Goal: Task Accomplishment & Management: Complete application form

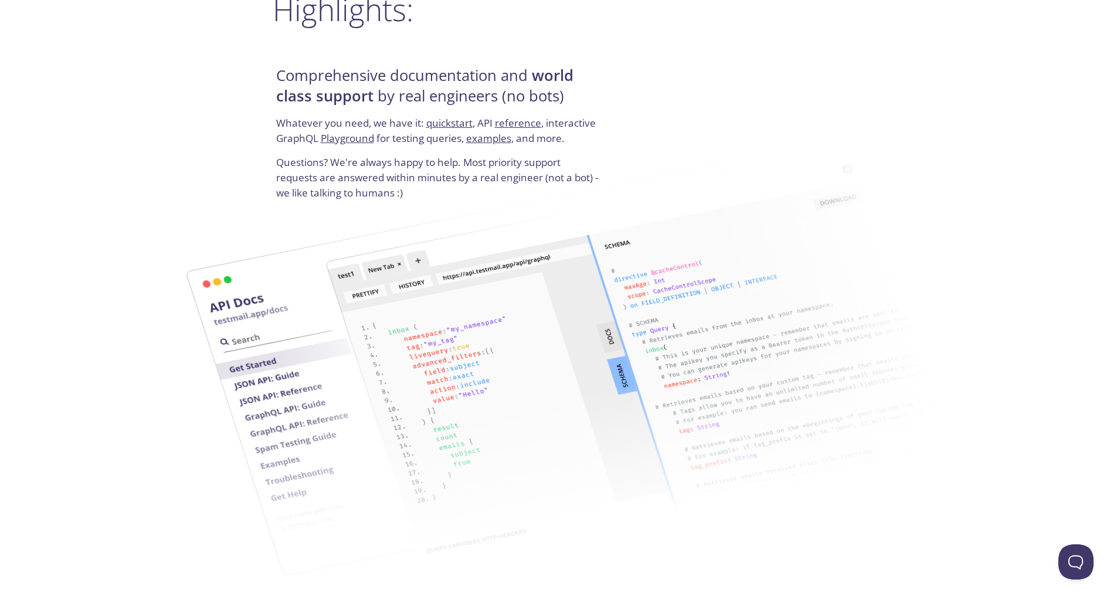
click at [670, 70] on div "Comprehensive documentation and world class support by real engineers (no bots)…" at bounding box center [559, 132] width 572 height 141
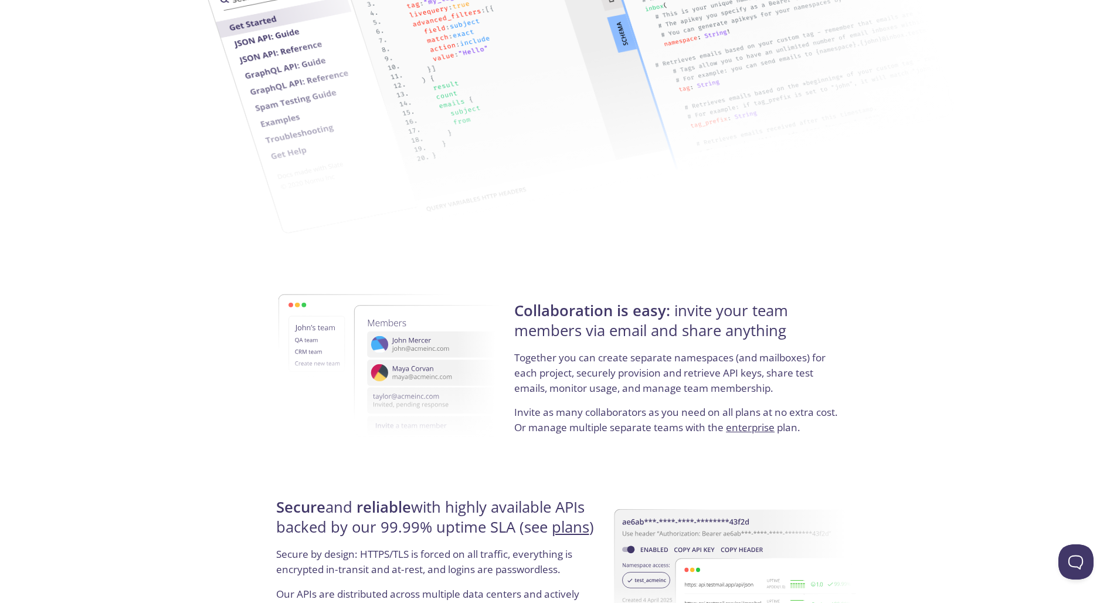
scroll to position [2073, 0]
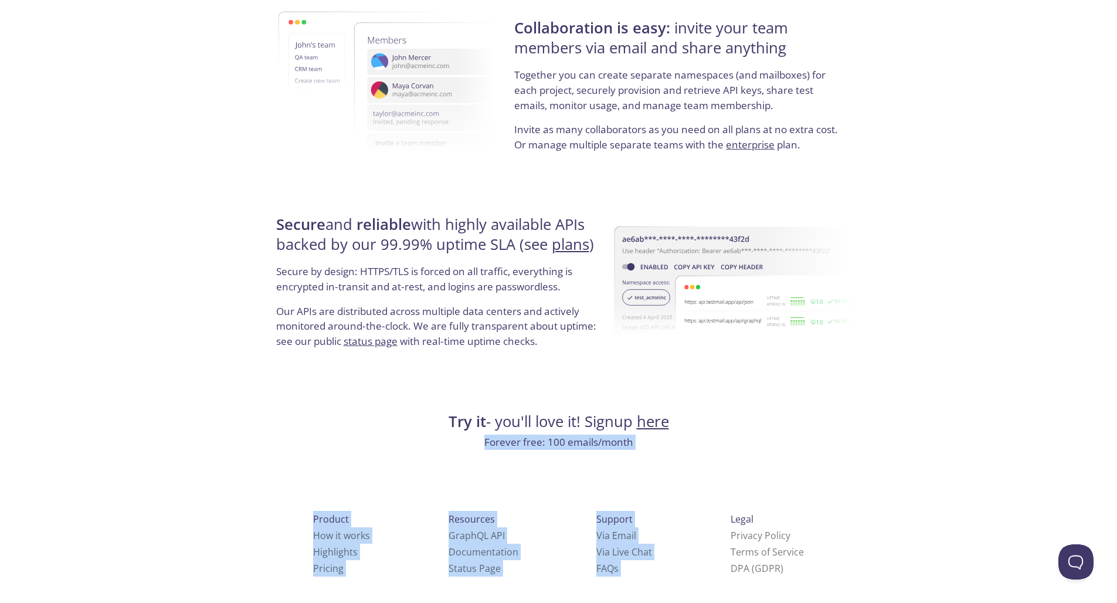
drag, startPoint x: 581, startPoint y: 439, endPoint x: 706, endPoint y: 447, distance: 125.2
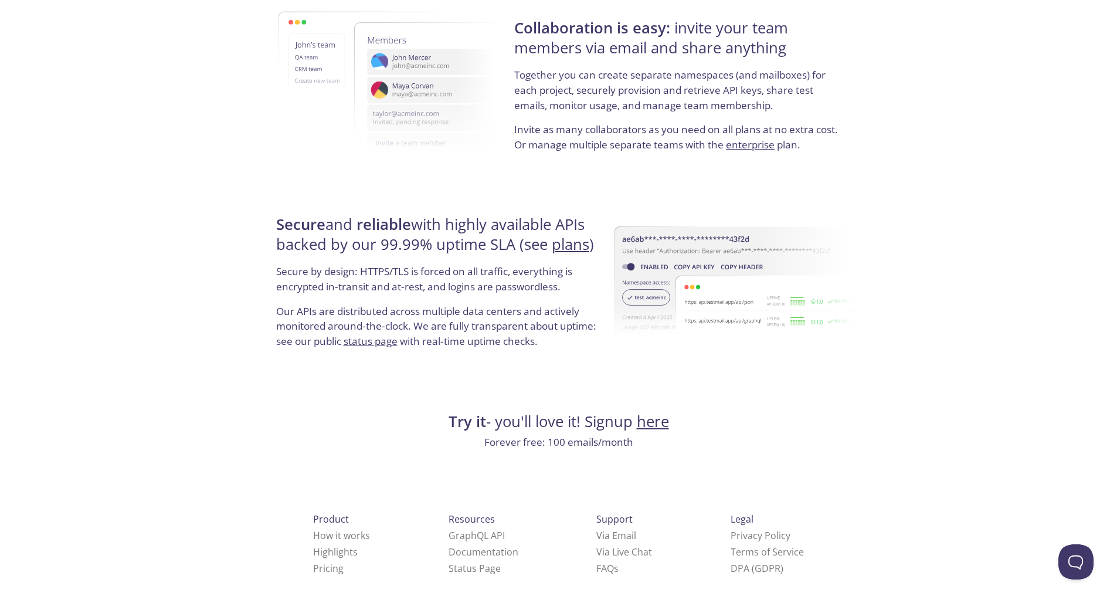
click at [792, 422] on h4 "Try it - you'll love it! Signup here" at bounding box center [559, 422] width 572 height 20
drag, startPoint x: 792, startPoint y: 533, endPoint x: 851, endPoint y: 531, distance: 58.7
click at [861, 515] on div "Product How it works Highlights Pricing Resources GraphQL API Documentation Sta…" at bounding box center [559, 587] width 610 height 219
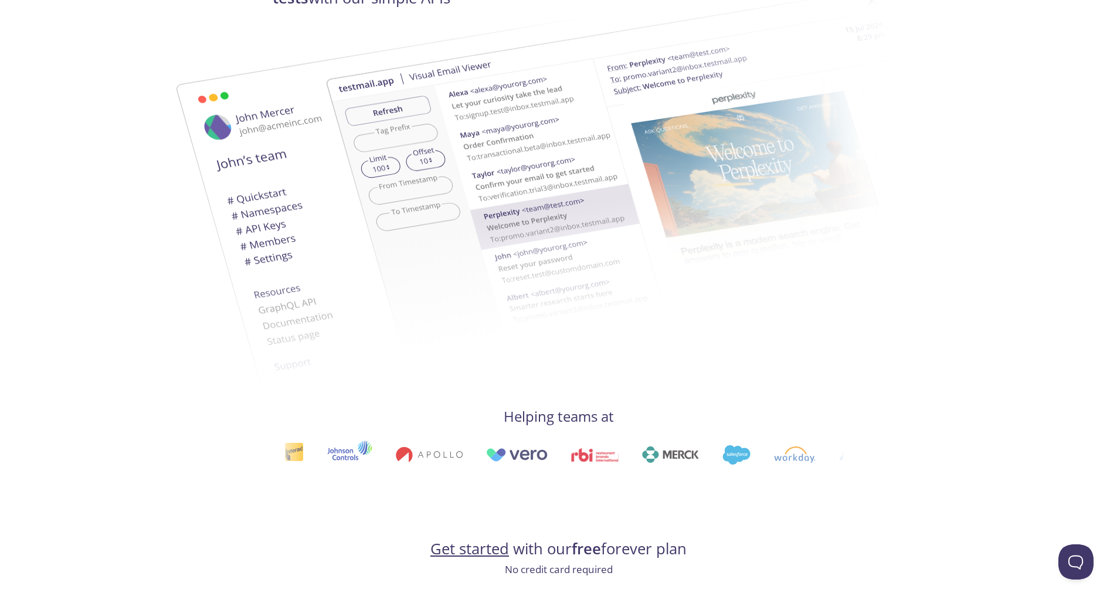
scroll to position [0, 0]
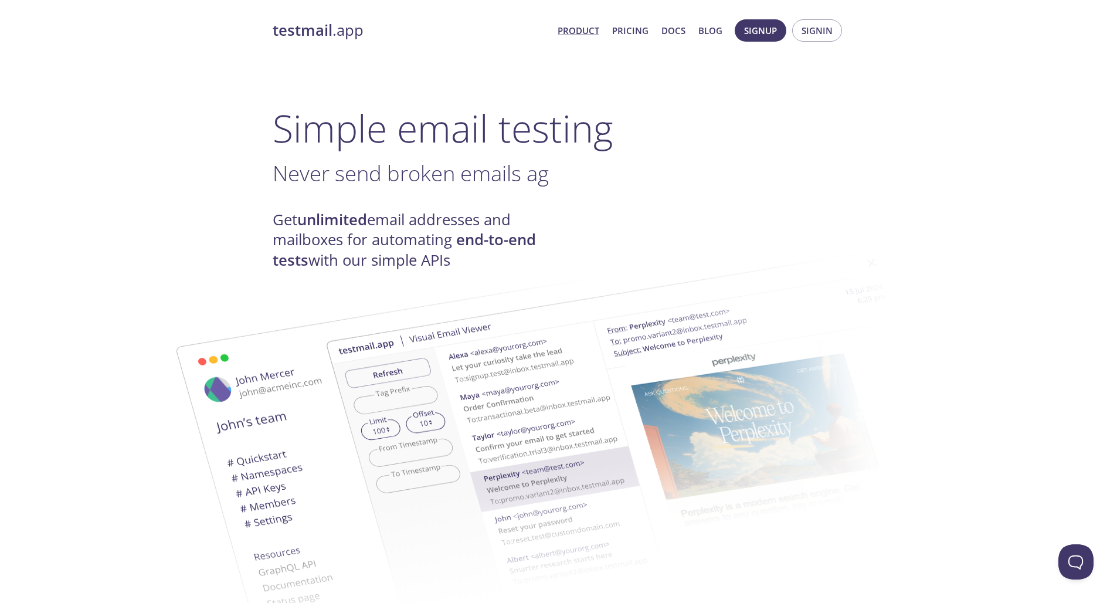
click at [323, 36] on strong "testmail" at bounding box center [303, 30] width 60 height 21
click at [624, 32] on link "Pricing" at bounding box center [630, 30] width 36 height 15
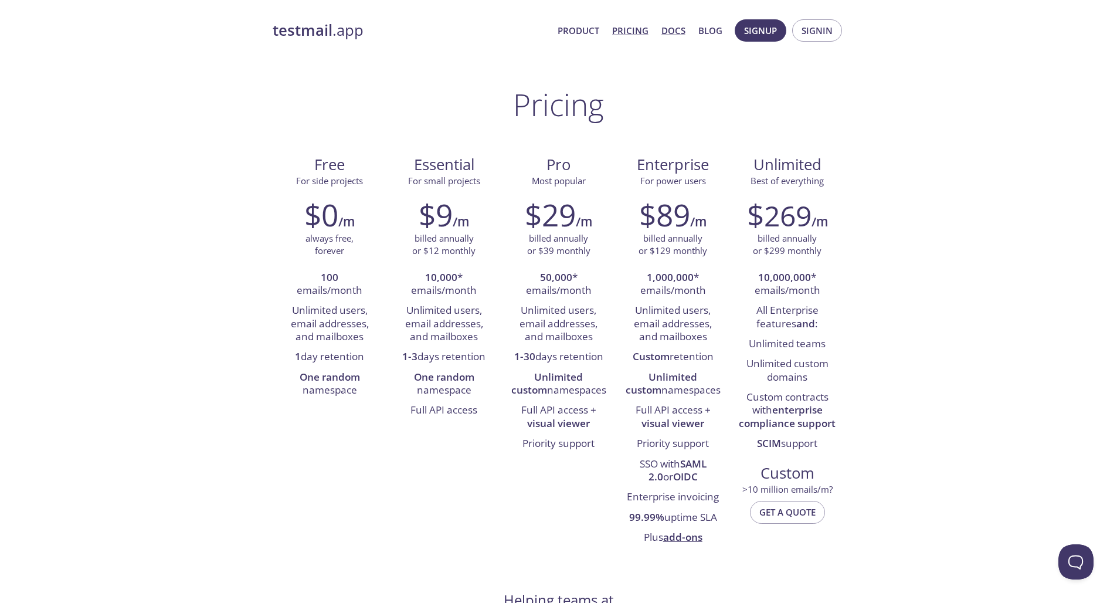
click at [673, 35] on link "Docs" at bounding box center [674, 30] width 24 height 15
click at [720, 29] on link "Blog" at bounding box center [711, 30] width 24 height 15
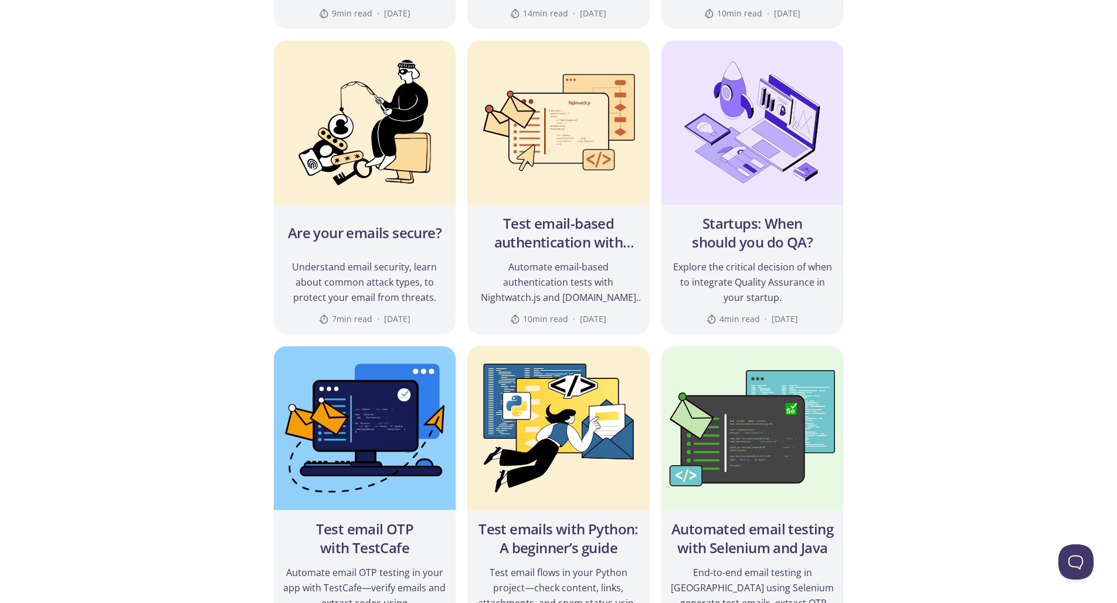
scroll to position [777, 0]
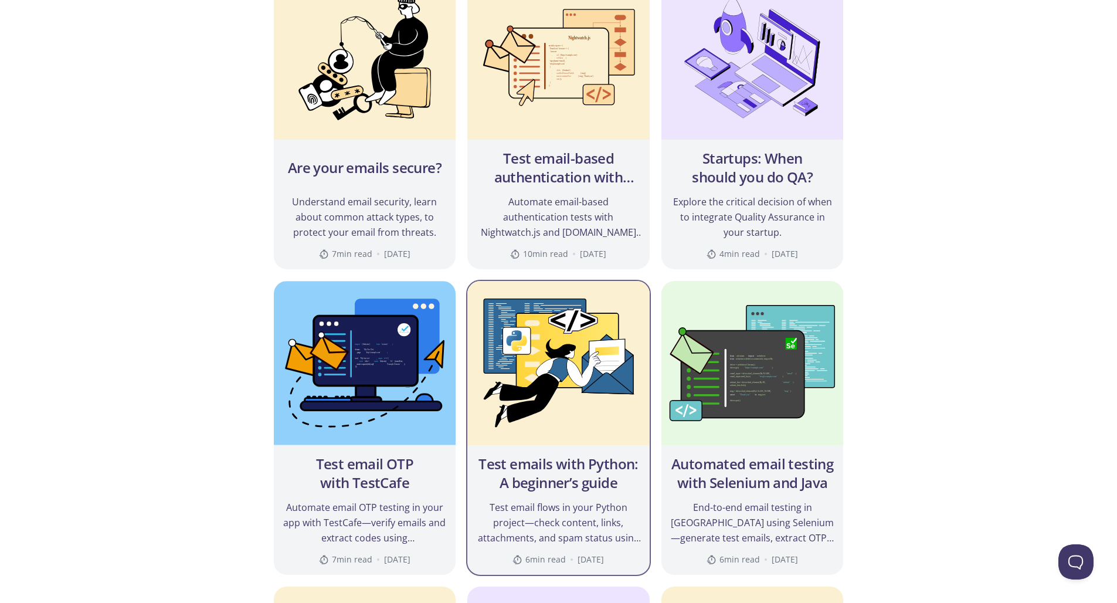
click at [500, 385] on img at bounding box center [558, 363] width 182 height 164
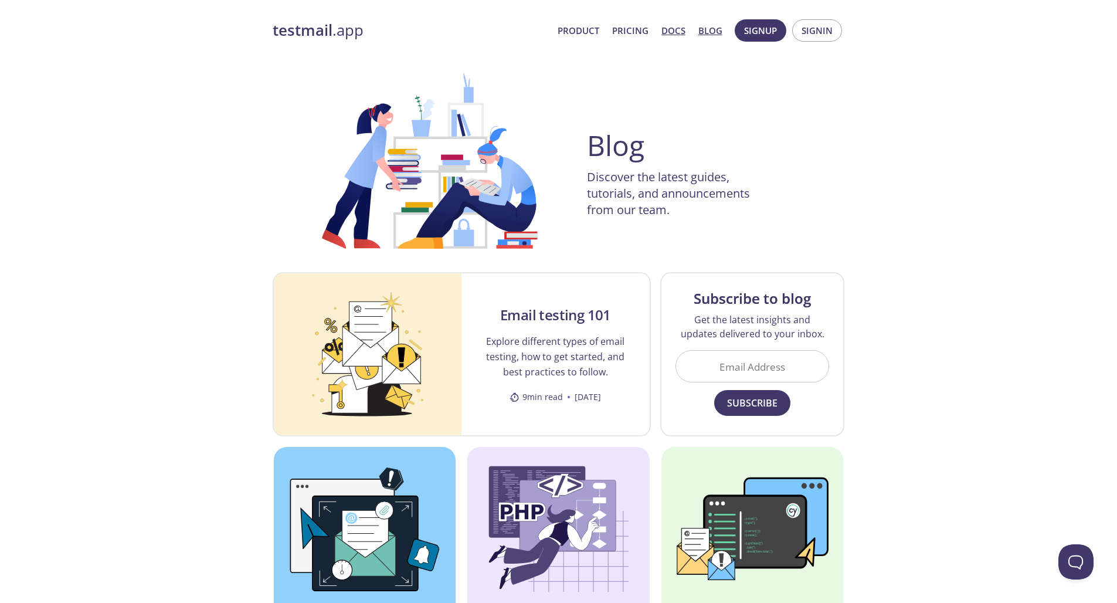
click at [683, 33] on link "Docs" at bounding box center [674, 30] width 24 height 15
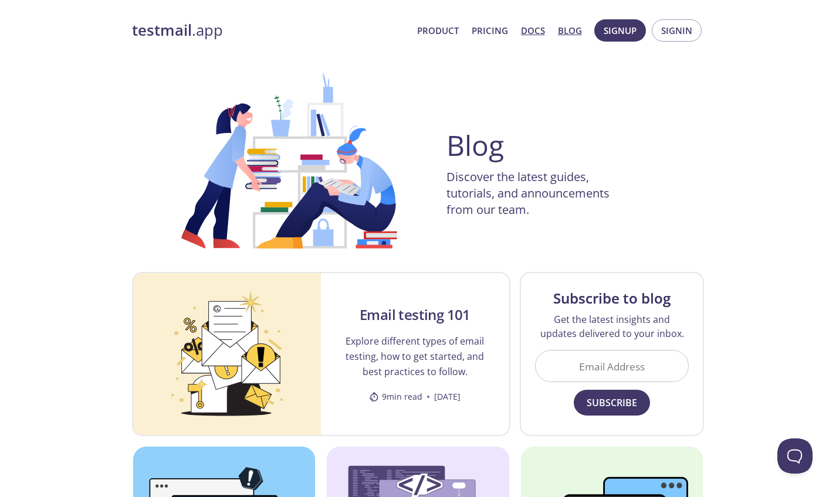
click at [529, 32] on link "Docs" at bounding box center [533, 30] width 24 height 15
click at [618, 34] on span "Signup" at bounding box center [620, 30] width 33 height 15
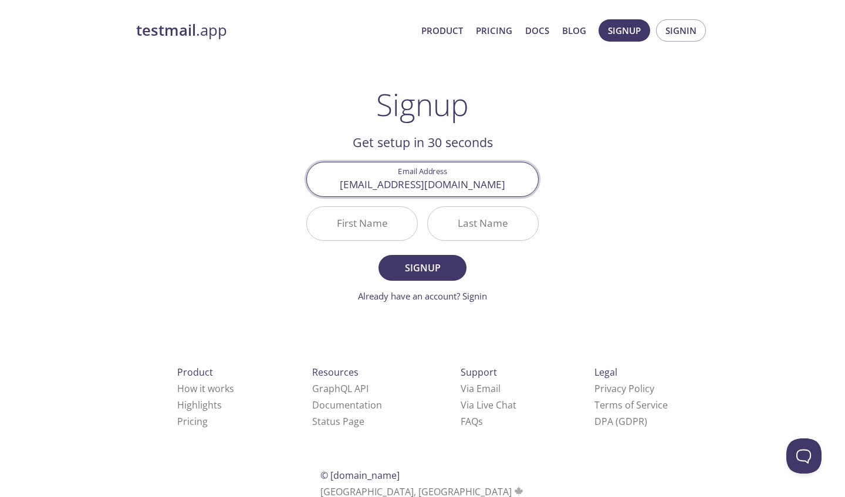
type input "macd.chicho@gmail.com"
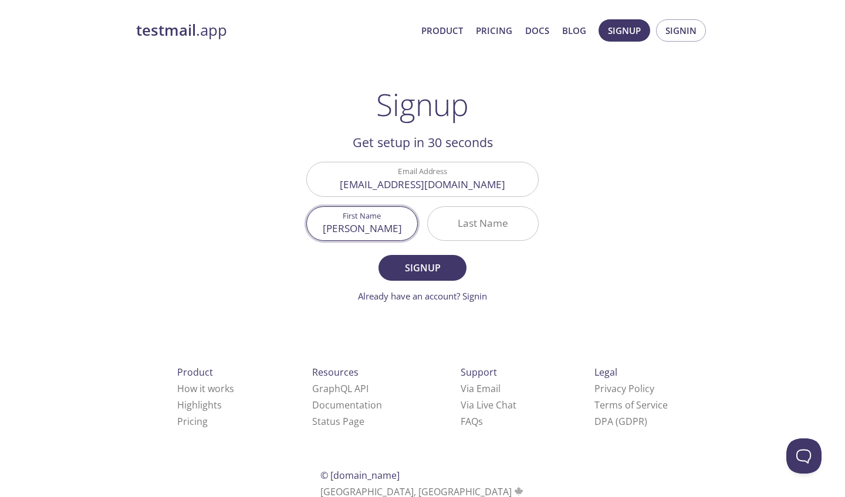
type input "Marco"
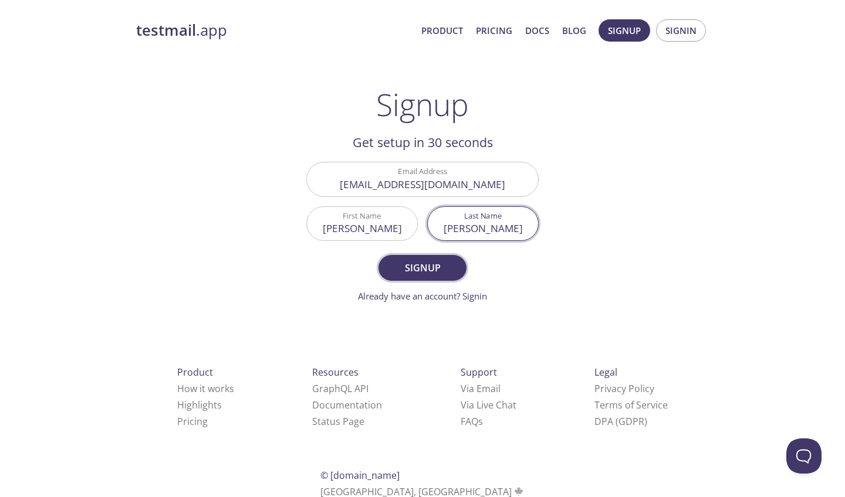
type input "Castillo"
click at [431, 272] on span "Signup" at bounding box center [422, 268] width 62 height 16
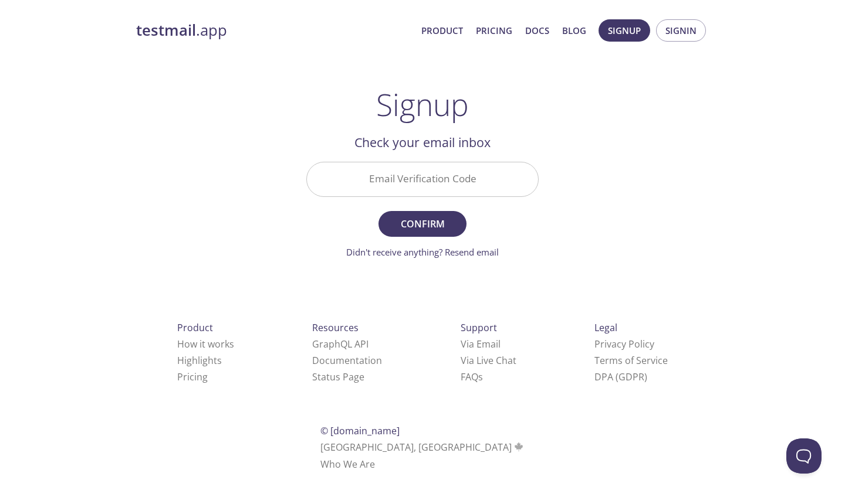
click at [472, 180] on input "Email Verification Code" at bounding box center [422, 178] width 231 height 33
drag, startPoint x: 654, startPoint y: 118, endPoint x: 723, endPoint y: 80, distance: 78.8
click at [656, 117] on div "testmail .app Product Pricing Docs Blog Signup Signin Signup Get setup in 30 se…" at bounding box center [422, 259] width 601 height 494
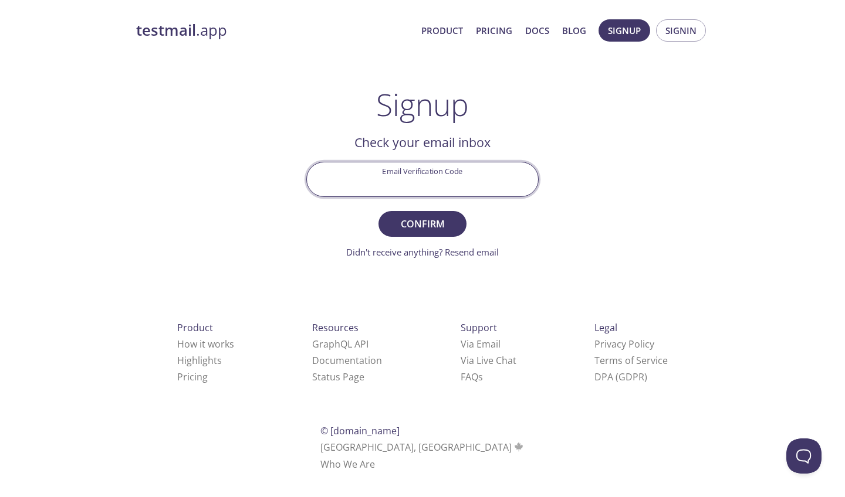
click at [428, 181] on input "Email Verification Code" at bounding box center [422, 178] width 231 height 33
paste input "WRCWY8A"
type input "WRCWY8A"
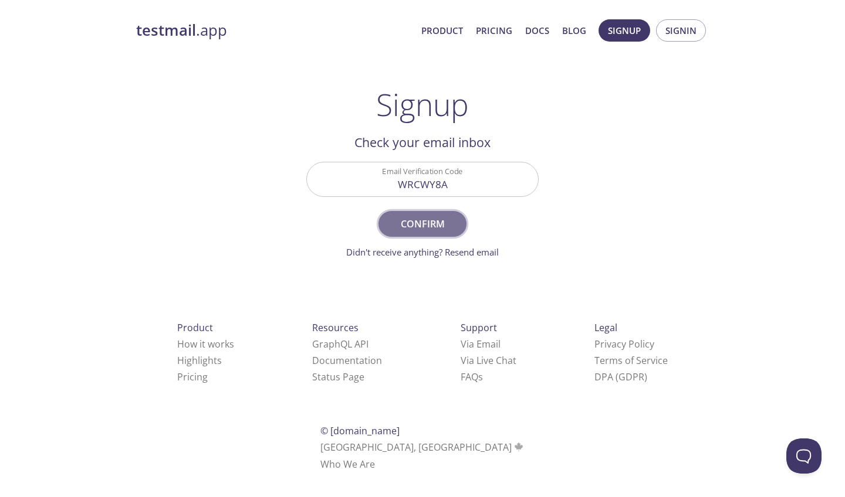
click at [434, 220] on span "Confirm" at bounding box center [422, 224] width 62 height 16
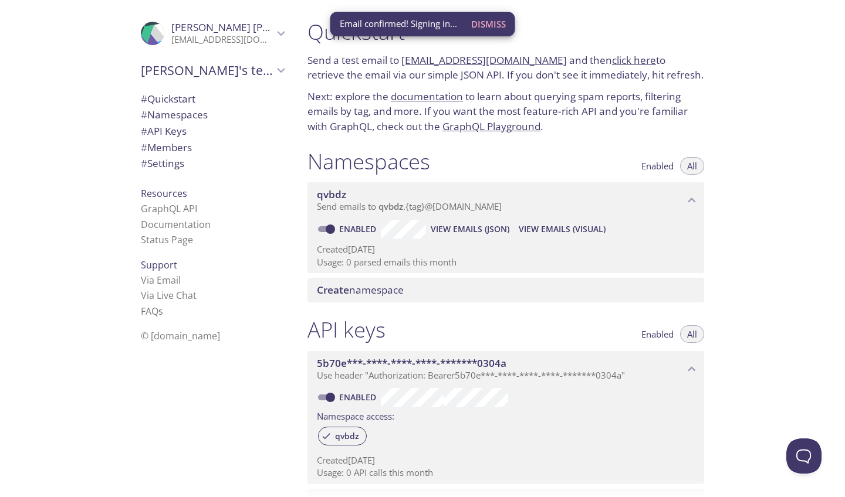
click at [824, 234] on div "Quickstart Send a test email to qvbdz.test@inbox.testmail.app and then click he…" at bounding box center [571, 248] width 547 height 497
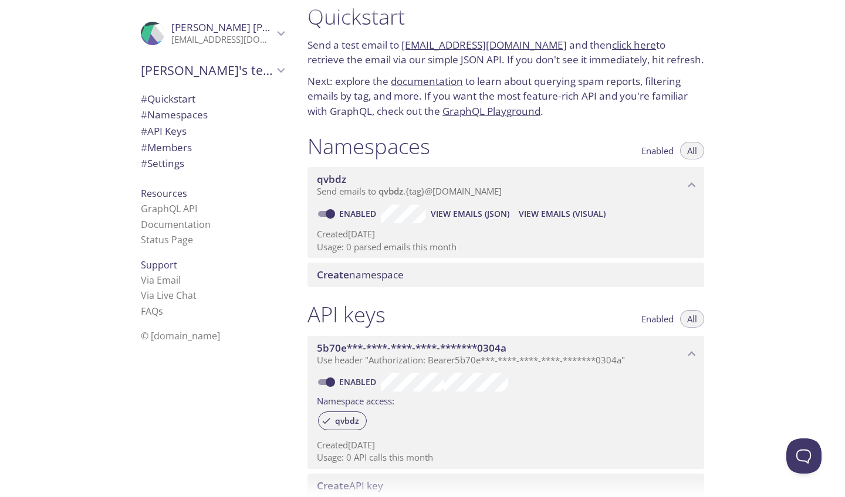
scroll to position [35, 0]
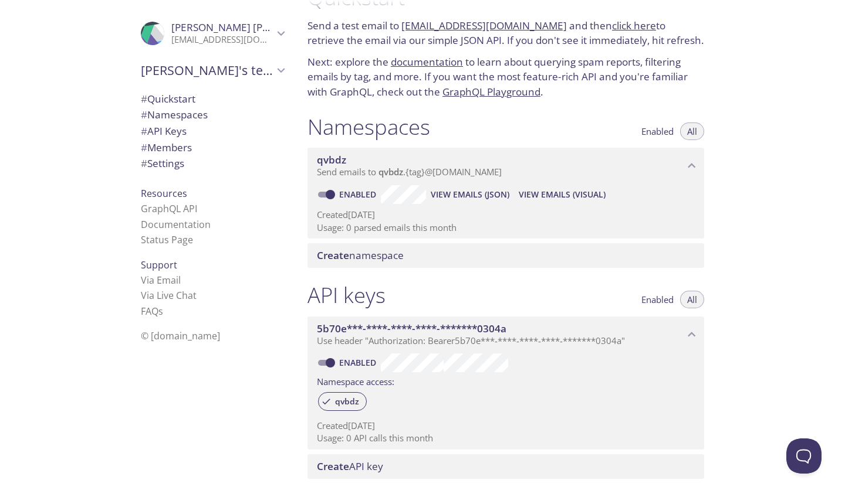
click at [625, 335] on span "Use header "Authorization: Bearer 5b70e***-****-****-****-*******0304a "" at bounding box center [471, 341] width 308 height 12
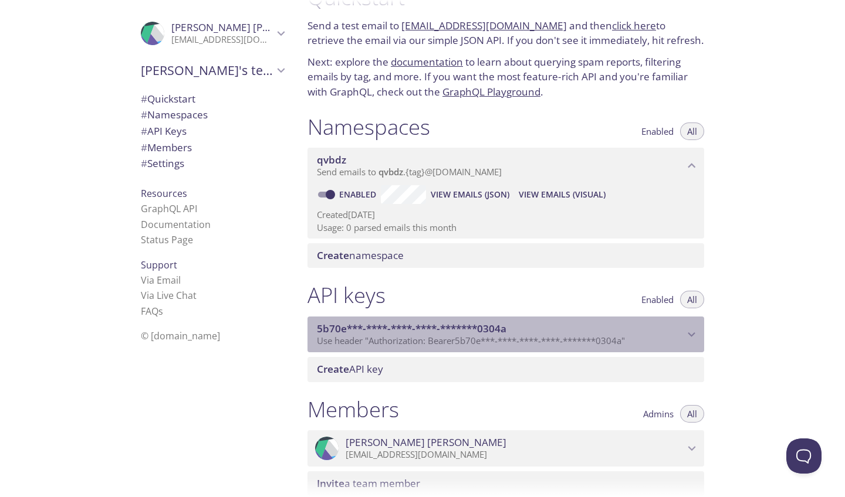
click at [632, 336] on p "Use header "Authorization: Bearer 5b70e***-****-****-****-*******0304a "" at bounding box center [500, 342] width 367 height 12
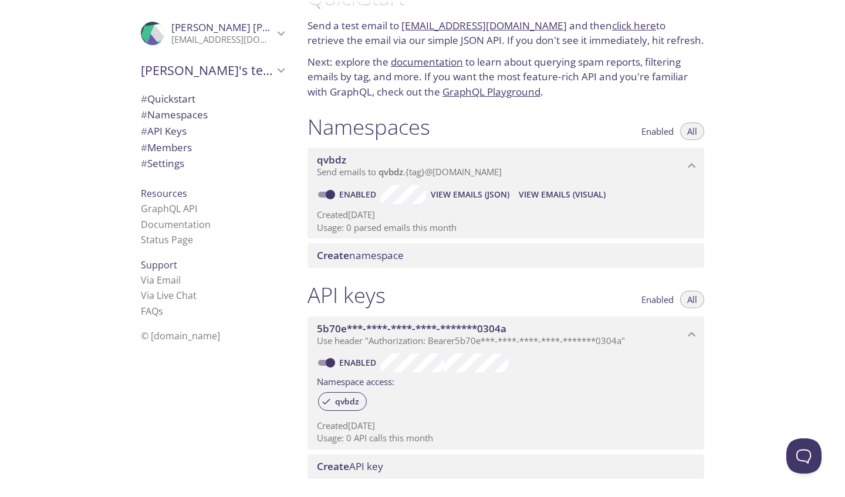
click at [774, 301] on div "Quickstart Send a test email to qvbdz.test@inbox.testmail.app and then click he…" at bounding box center [571, 248] width 547 height 497
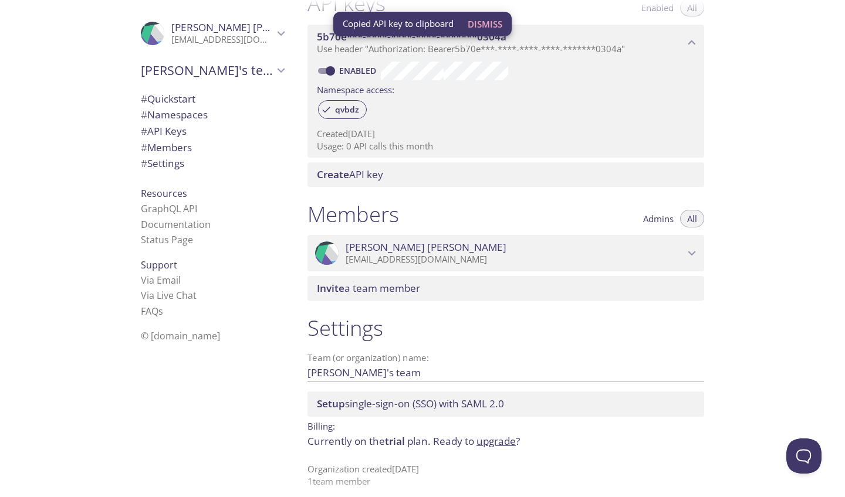
scroll to position [0, 0]
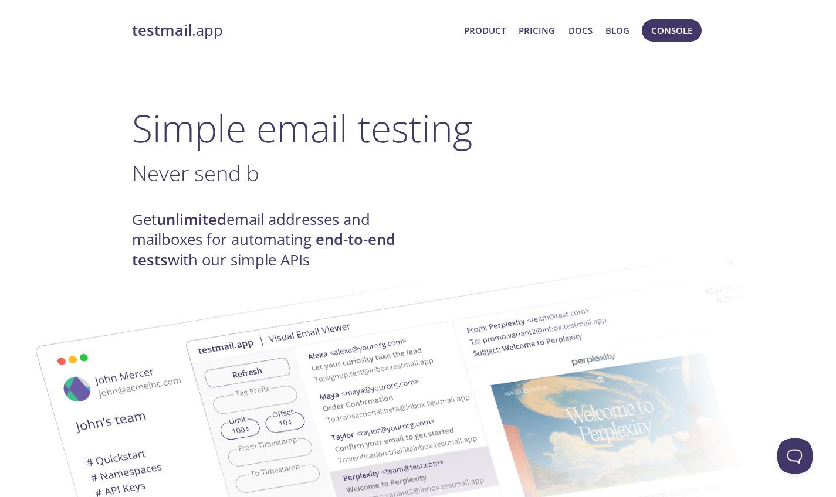
click at [570, 30] on link "Docs" at bounding box center [580, 30] width 24 height 15
